Goal: Transaction & Acquisition: Subscribe to service/newsletter

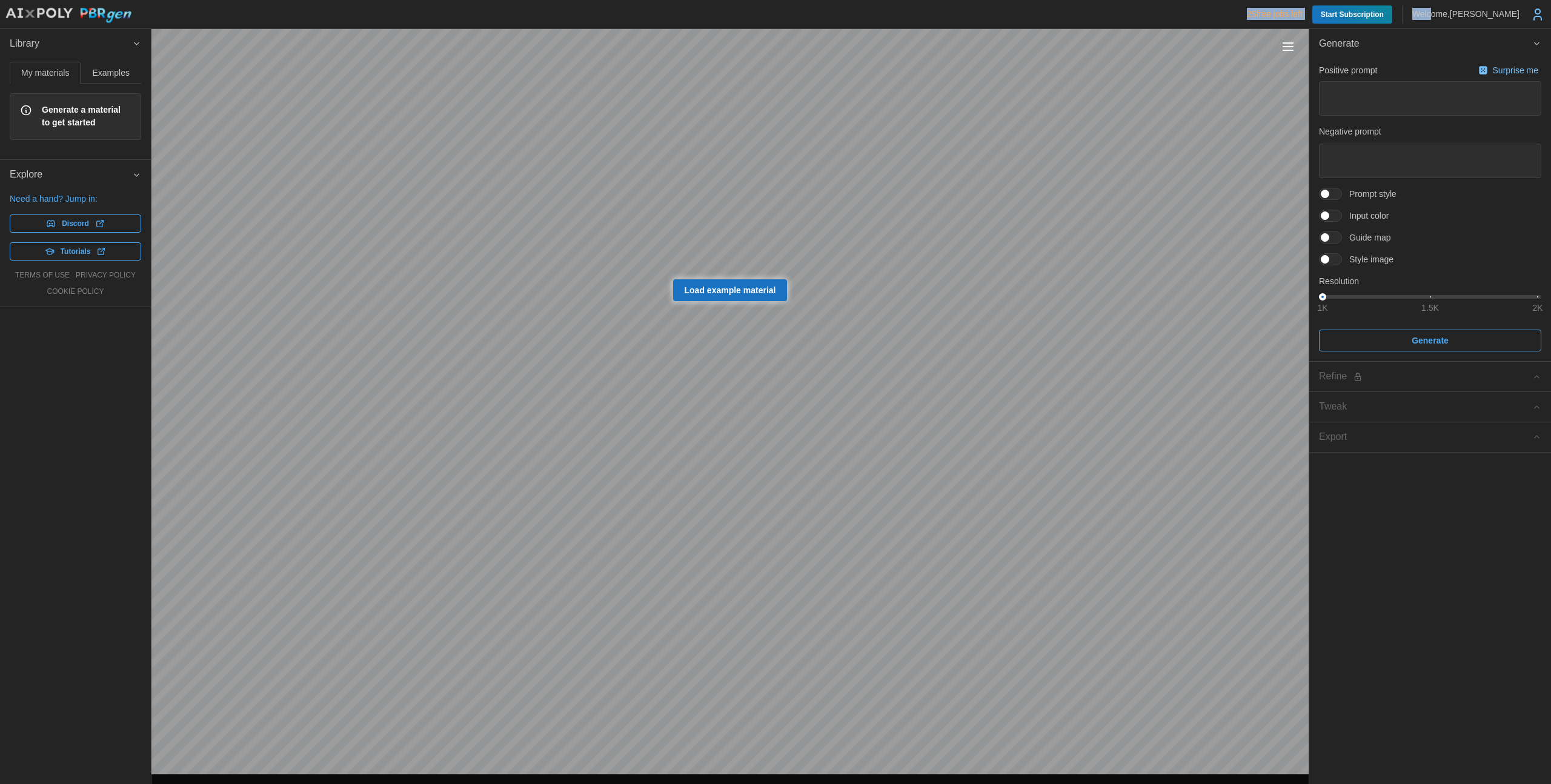
drag, startPoint x: 1213, startPoint y: 12, endPoint x: 1423, endPoint y: 11, distance: 210.0
click at [1423, 11] on div "25 free jobs left Start Subscription Welcome, Maximillian Einstein" at bounding box center [776, 14] width 1541 height 19
click at [1413, 11] on p "Welcome, Maximillian Einstein" at bounding box center [1466, 14] width 107 height 12
click at [1549, 15] on header "25 free jobs left Start Subscription Welcome, Maximillian Einstein" at bounding box center [776, 15] width 1551 height 29
click at [1541, 15] on icon at bounding box center [1537, 14] width 15 height 15
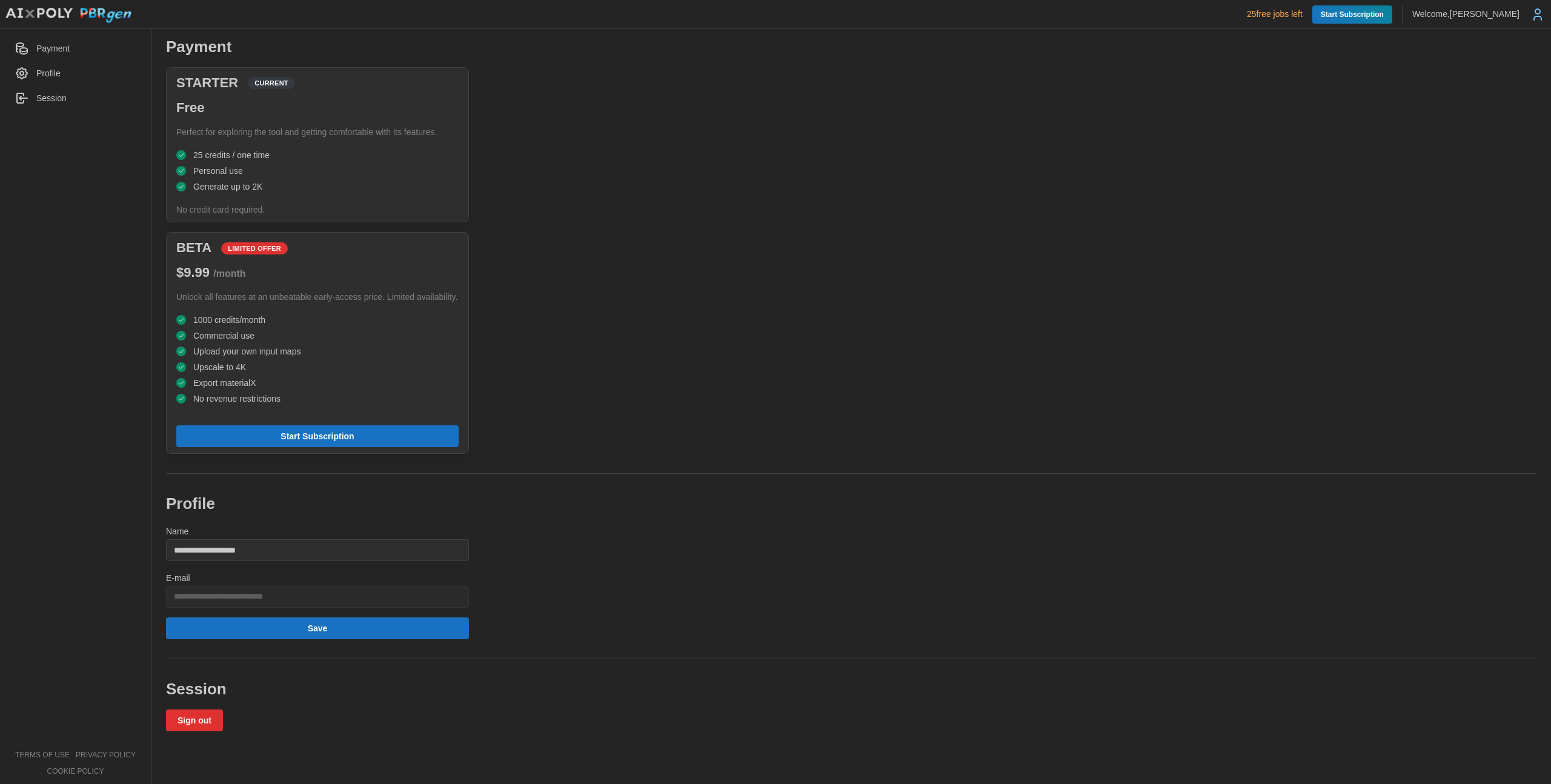
drag, startPoint x: 1226, startPoint y: 16, endPoint x: 1291, endPoint y: 16, distance: 65.0
click at [1291, 16] on div "25 free jobs left Start Subscription Welcome, Maximillian Einstein" at bounding box center [776, 14] width 1541 height 19
click at [1254, 14] on p "25 free jobs left" at bounding box center [1275, 14] width 56 height 12
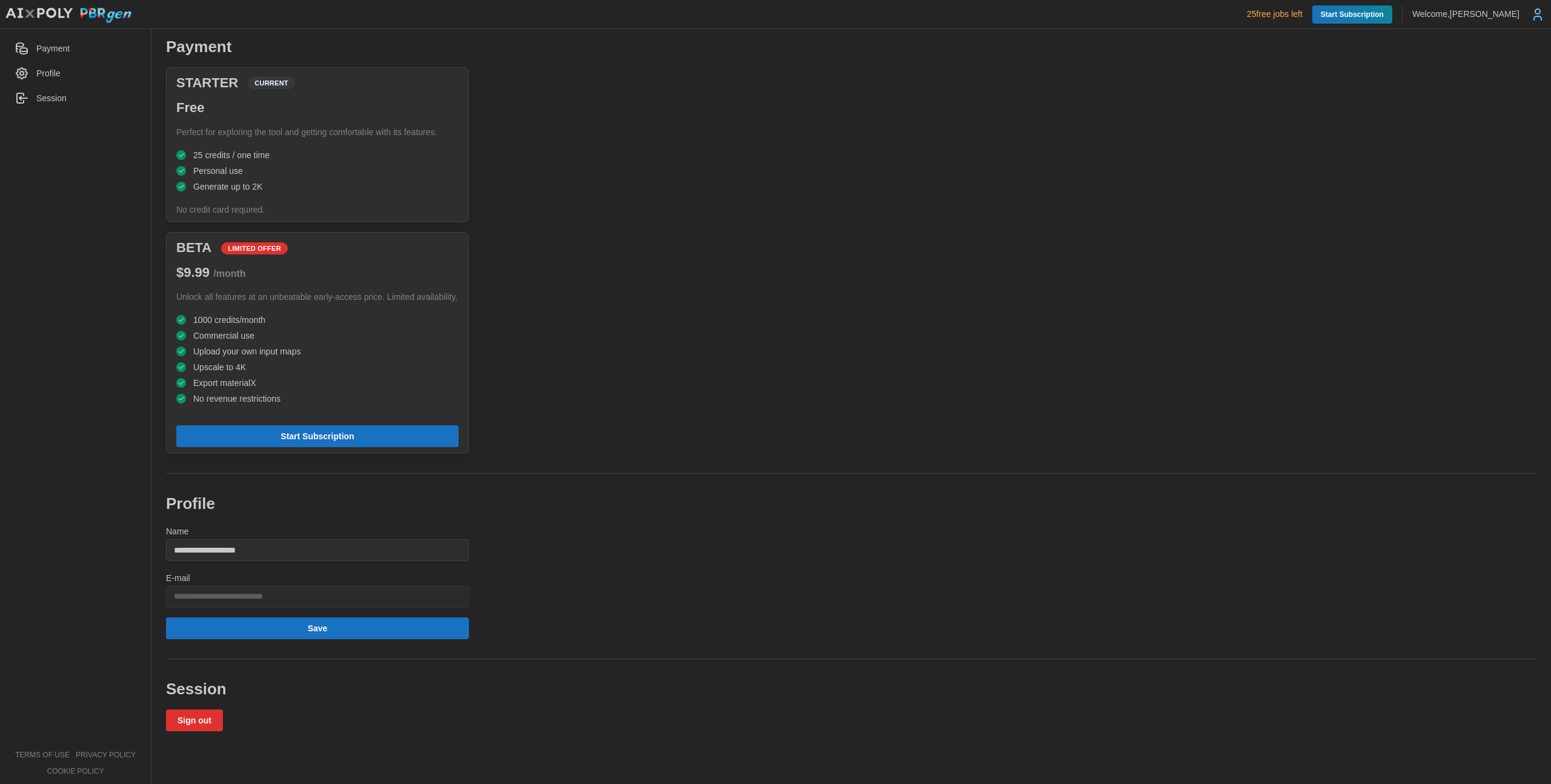
click at [1305, 51] on div "**********" at bounding box center [851, 383] width 1385 height 695
drag, startPoint x: 1226, startPoint y: 17, endPoint x: 1287, endPoint y: 17, distance: 61.0
click at [1287, 17] on div "25 free jobs left Start Subscription Welcome, Maximillian Einstein" at bounding box center [776, 14] width 1541 height 19
click at [1287, 17] on p "25 free jobs left" at bounding box center [1275, 14] width 56 height 12
drag, startPoint x: 1220, startPoint y: 12, endPoint x: 1302, endPoint y: 12, distance: 82.0
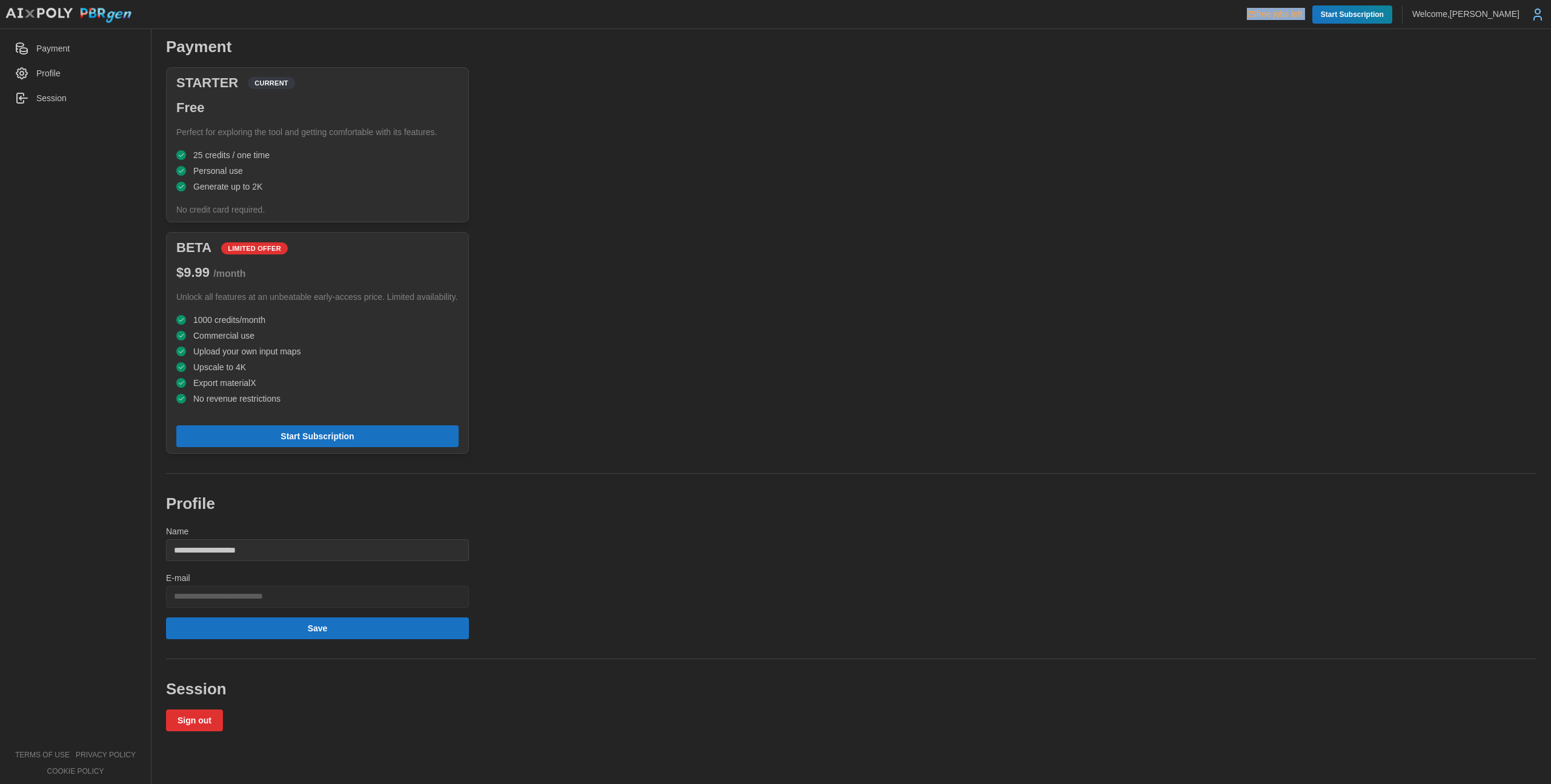
click at [1302, 12] on div "25 free jobs left Start Subscription Welcome, Maximillian Einstein" at bounding box center [776, 14] width 1541 height 19
click at [1286, 14] on p "25 free jobs left" at bounding box center [1275, 14] width 56 height 12
click at [1333, 14] on span "Start Subscription" at bounding box center [1352, 15] width 63 height 19
click at [1316, 3] on header "25 free jobs left Start Subscription Welcome, Maximillian Einstein" at bounding box center [776, 15] width 1551 height 29
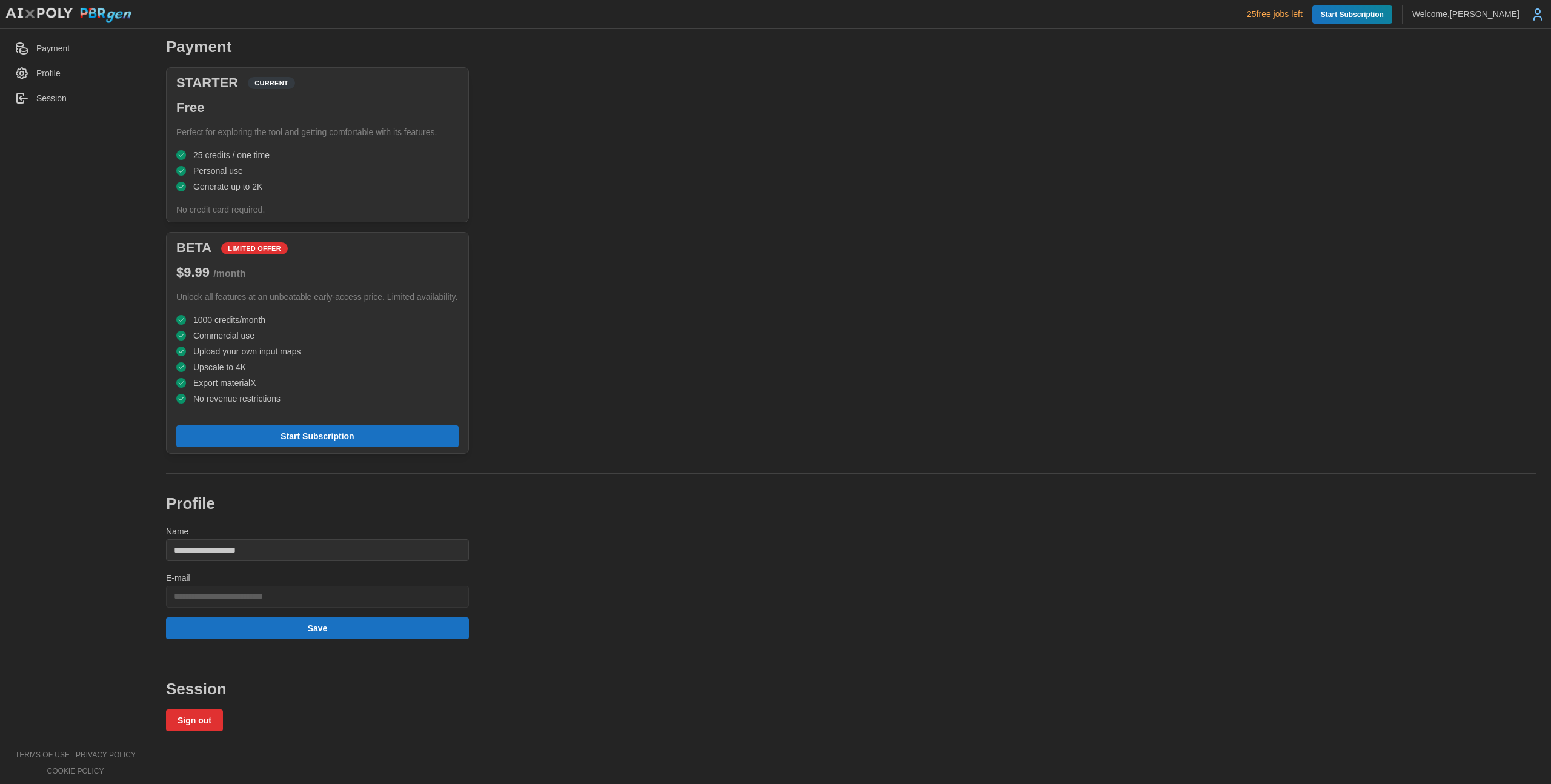
click at [1325, 16] on span "Start Subscription" at bounding box center [1352, 15] width 63 height 19
click at [1326, 16] on span "Start Subscription" at bounding box center [1352, 15] width 63 height 19
click at [73, 4] on header "25 free jobs left Start Subscription Welcome, Maximillian Einstein" at bounding box center [776, 15] width 1551 height 29
click at [78, 9] on img at bounding box center [69, 15] width 127 height 17
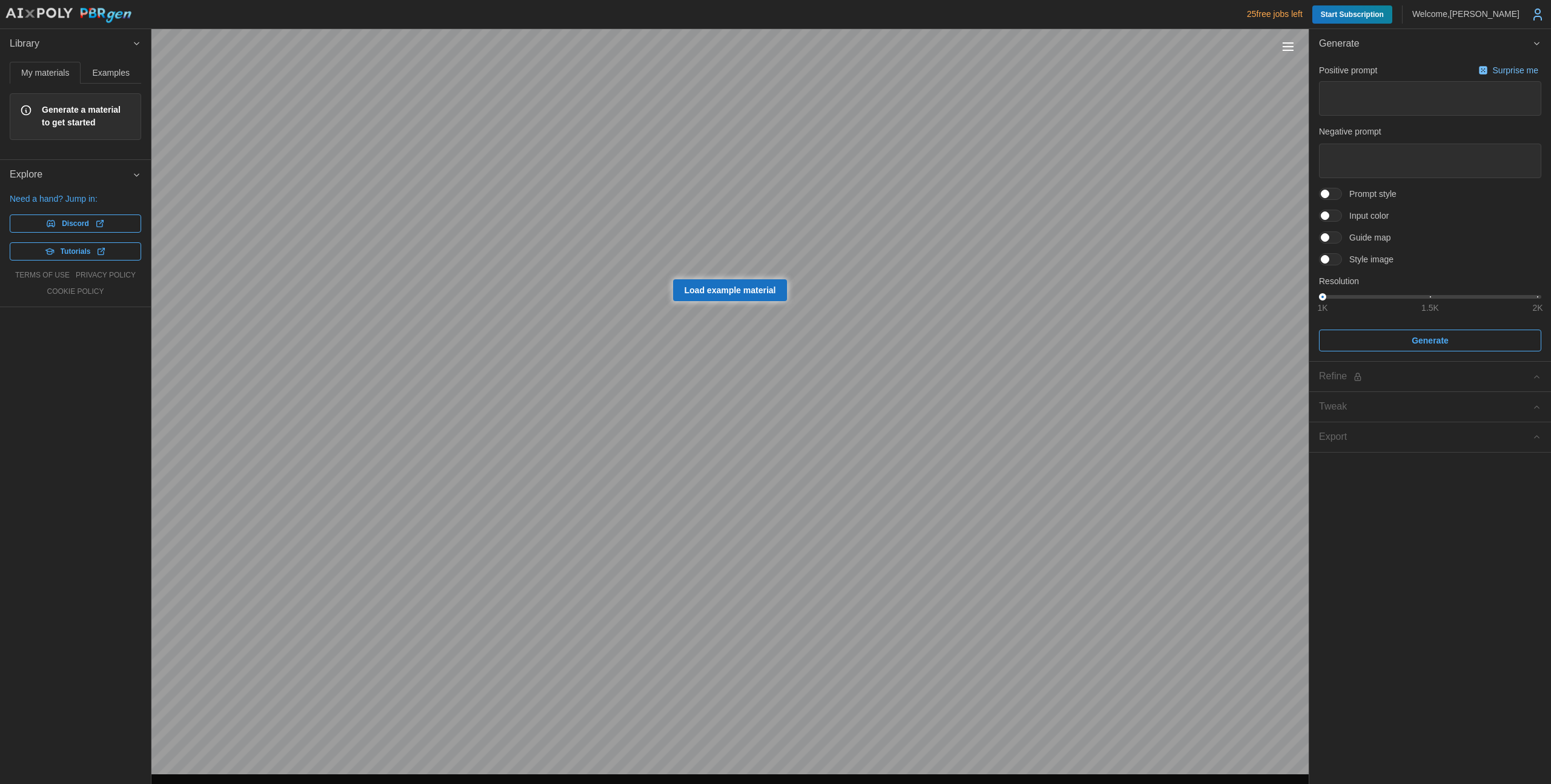
click at [1324, 15] on span "Start Subscription" at bounding box center [1352, 15] width 63 height 19
